Goal: Find specific page/section: Find specific page/section

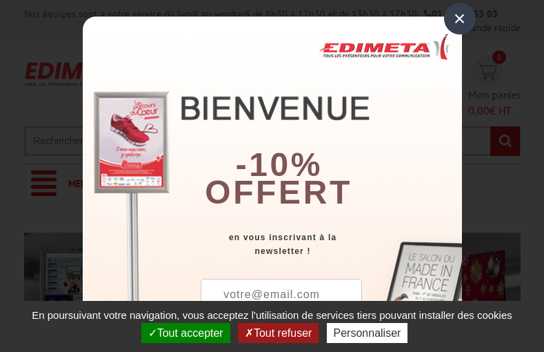
click at [184, 332] on button "Tout accepter" at bounding box center [185, 333] width 89 height 20
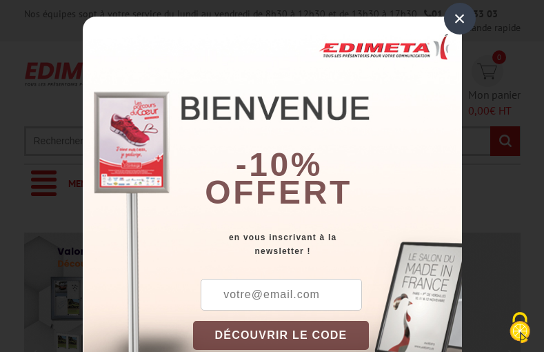
click at [454, 18] on div "×" at bounding box center [460, 19] width 32 height 32
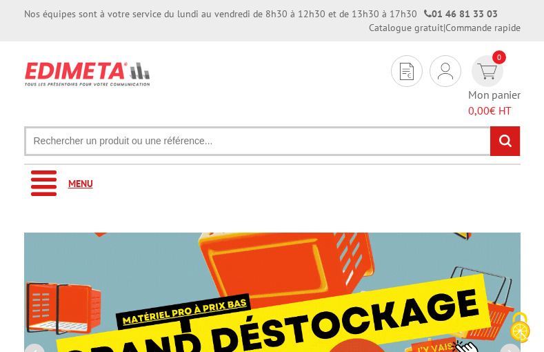
click at [272, 165] on link "Menu" at bounding box center [272, 184] width 497 height 38
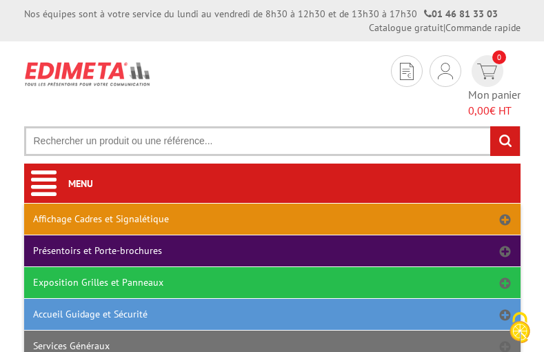
click at [272, 203] on link "Affichage Cadres et Signalétique" at bounding box center [272, 218] width 497 height 31
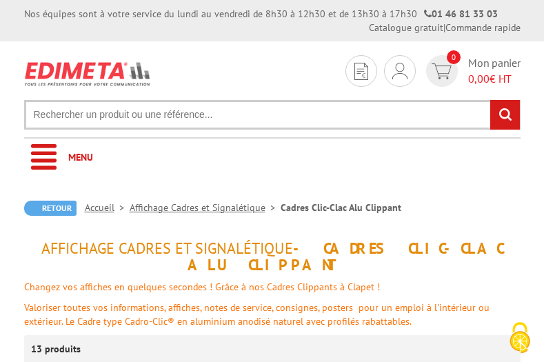
scroll to position [146, 0]
